Goal: Transaction & Acquisition: Subscribe to service/newsletter

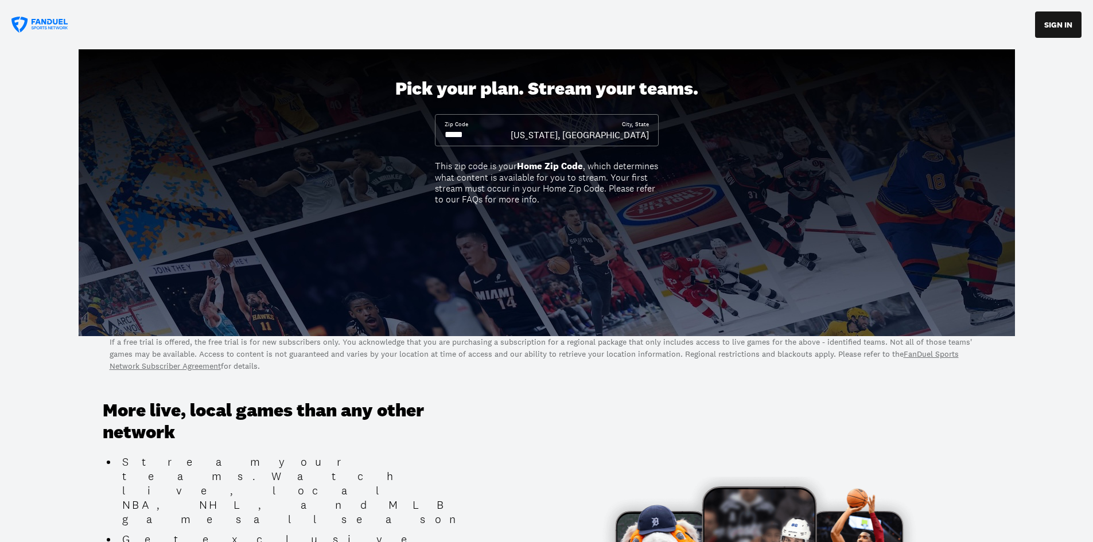
drag, startPoint x: 489, startPoint y: 139, endPoint x: 414, endPoint y: 142, distance: 75.8
click at [414, 142] on div "Pick your plan. Stream your teams. Zip Code City, [GEOGRAPHIC_DATA][US_STATE], …" at bounding box center [546, 192] width 1093 height 287
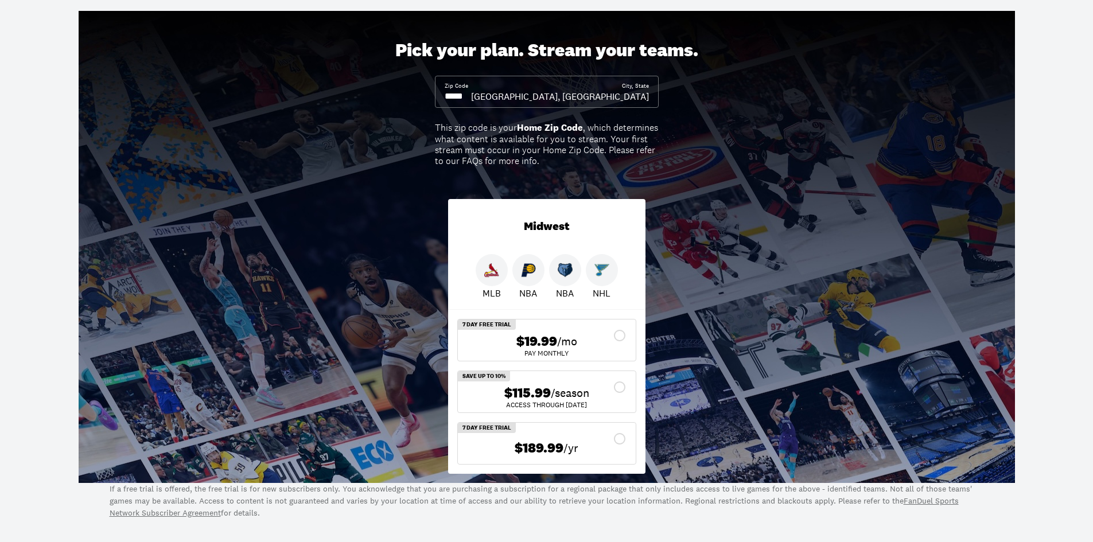
scroll to position [57, 0]
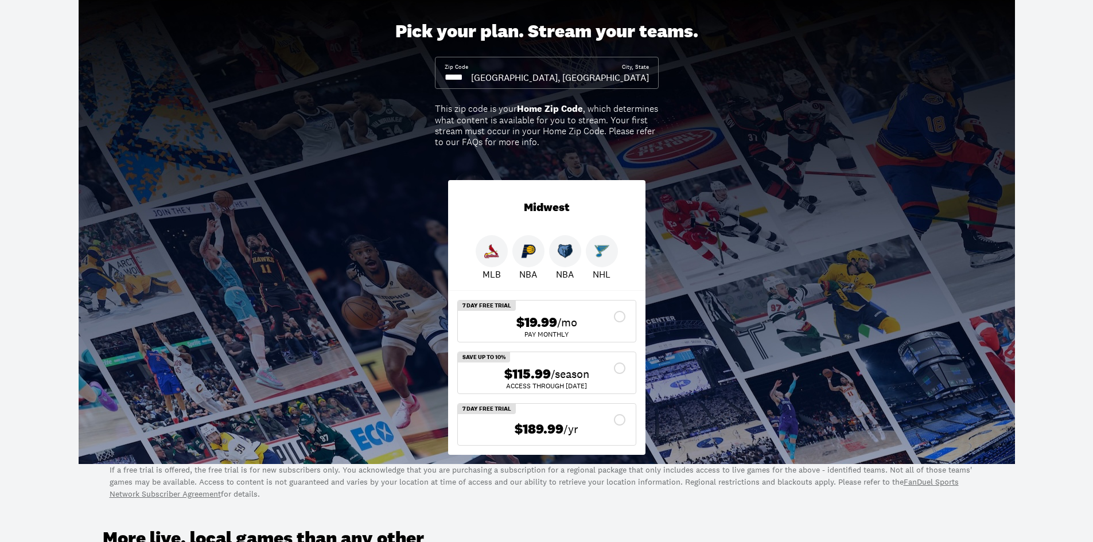
type input "*****"
